Goal: Obtain resource: Obtain resource

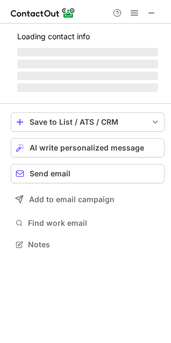
scroll to position [251, 171]
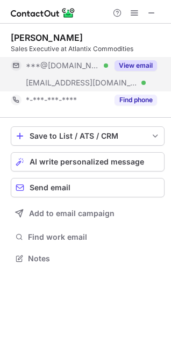
click at [135, 62] on button "View email" at bounding box center [136, 65] width 42 height 11
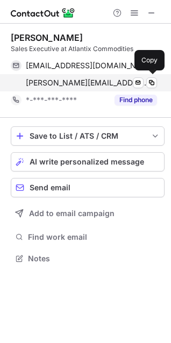
click at [85, 85] on span "gordon@atlantixco.com" at bounding box center [87, 83] width 123 height 10
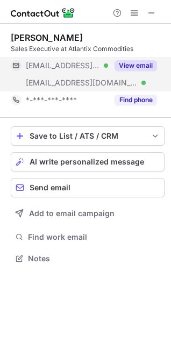
click at [133, 66] on button "View email" at bounding box center [136, 65] width 42 height 11
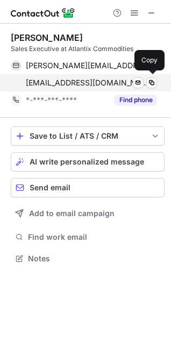
click at [83, 81] on span "mcohen@smartekusa.com" at bounding box center [87, 83] width 123 height 10
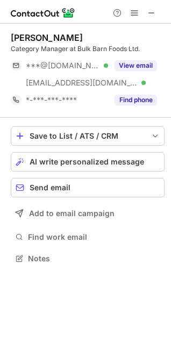
scroll to position [251, 171]
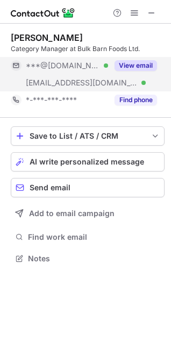
click at [132, 70] on button "View email" at bounding box center [136, 65] width 42 height 11
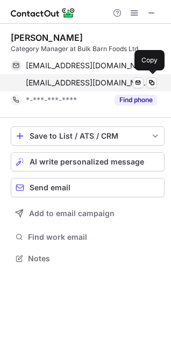
click at [80, 87] on span "brentpallett@bulkbarn.ca" at bounding box center [87, 83] width 123 height 10
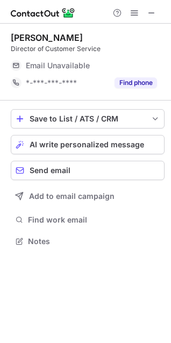
scroll to position [234, 171]
click at [152, 20] on div at bounding box center [85, 12] width 171 height 24
click at [152, 17] on span at bounding box center [151, 13] width 9 height 9
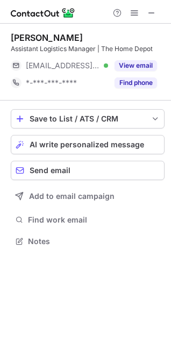
scroll to position [234, 171]
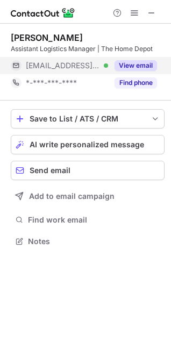
click at [127, 63] on button "View email" at bounding box center [136, 65] width 42 height 11
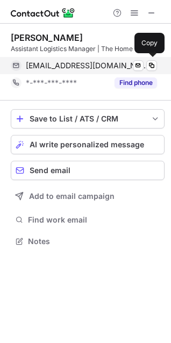
click at [90, 67] on span "tram_huyen@homedepot.com" at bounding box center [87, 66] width 123 height 10
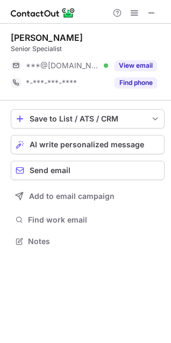
scroll to position [234, 171]
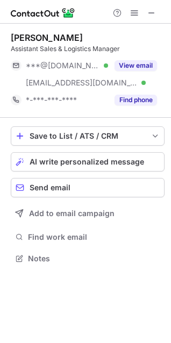
scroll to position [251, 171]
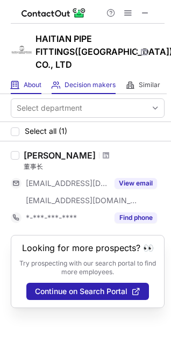
click at [19, 88] on span at bounding box center [15, 85] width 9 height 9
